Goal: Transaction & Acquisition: Book appointment/travel/reservation

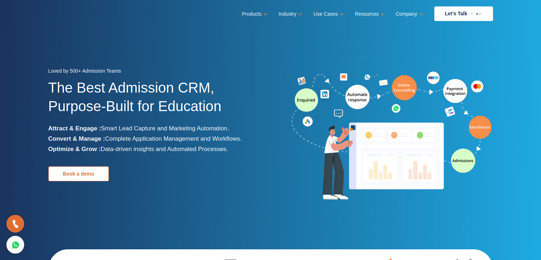
click at [65, 170] on link "Book a demo" at bounding box center [78, 173] width 60 height 15
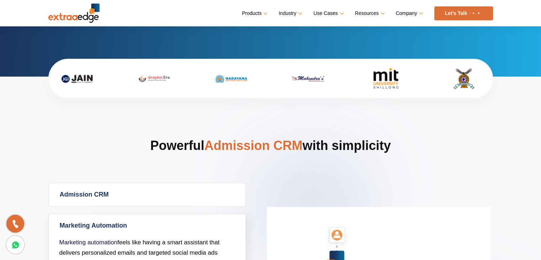
scroll to position [391, 0]
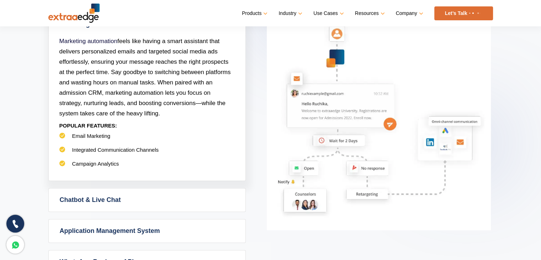
click at [22, 224] on link at bounding box center [15, 223] width 18 height 18
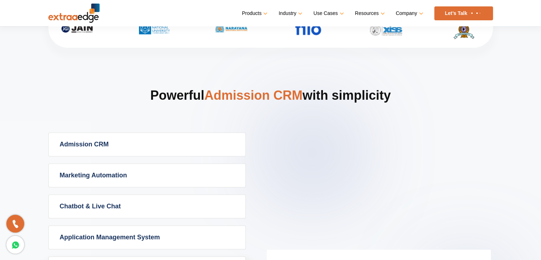
scroll to position [284, 0]
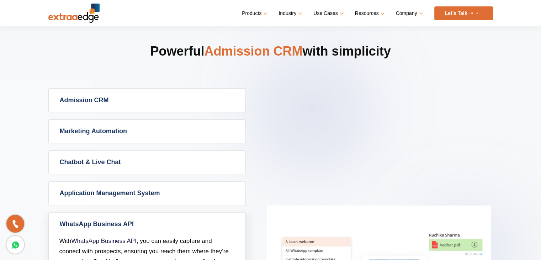
click at [88, 101] on link "Admission CRM" at bounding box center [147, 100] width 197 height 23
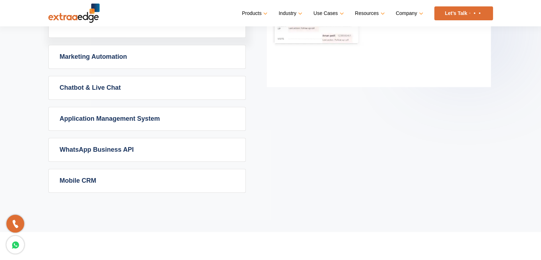
scroll to position [462, 0]
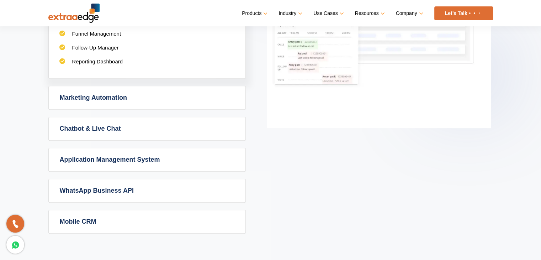
click at [109, 188] on link "WhatsApp Business API" at bounding box center [147, 190] width 197 height 23
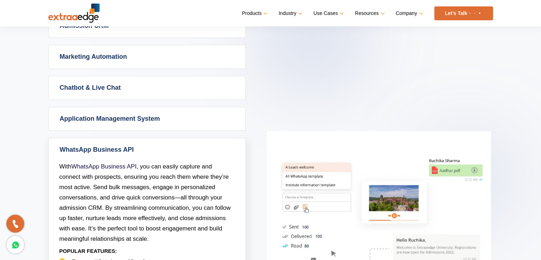
scroll to position [356, 0]
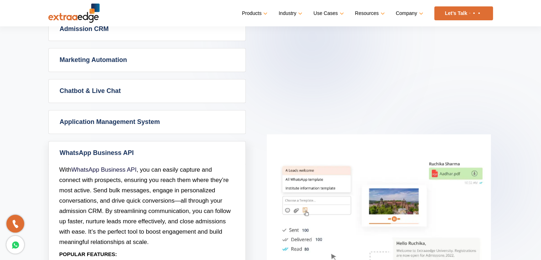
click at [156, 128] on link "Application Management System" at bounding box center [147, 121] width 197 height 23
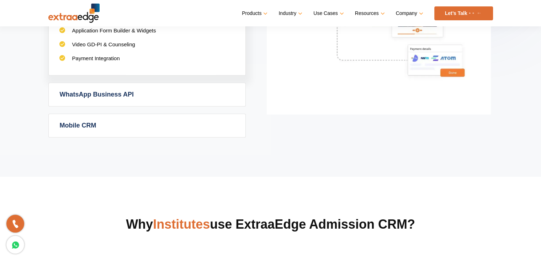
scroll to position [569, 0]
click at [73, 128] on link "Mobile CRM" at bounding box center [147, 124] width 197 height 23
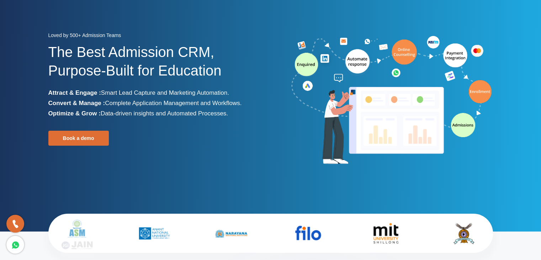
scroll to position [0, 0]
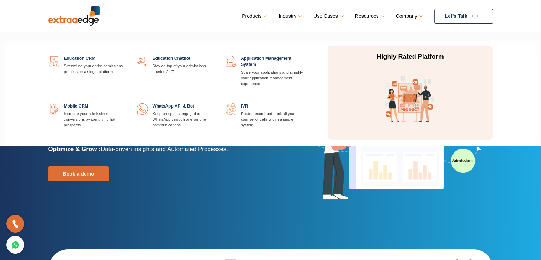
click at [265, 11] on link "Products" at bounding box center [254, 16] width 24 height 10
